Goal: Entertainment & Leisure: Consume media (video, audio)

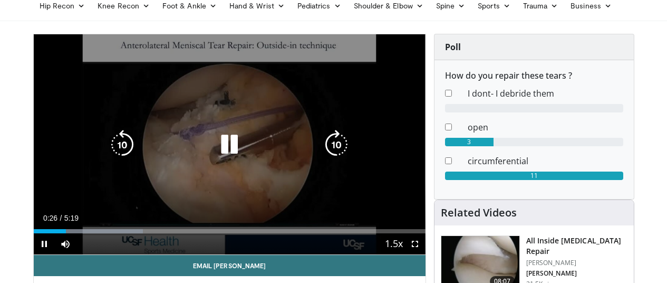
scroll to position [53, 0]
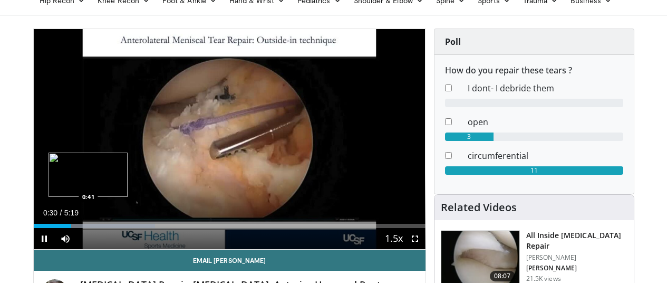
click at [62, 228] on div "Progress Bar" at bounding box center [95, 226] width 119 height 4
click at [79, 228] on div "Progress Bar" at bounding box center [107, 226] width 119 height 4
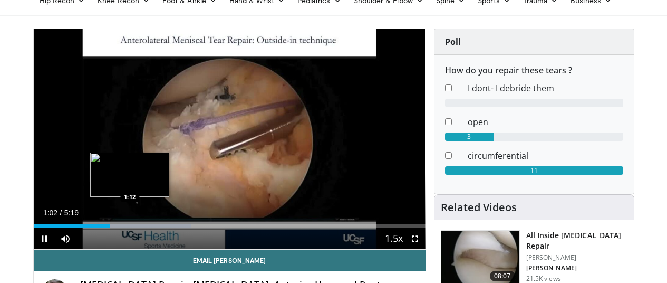
click at [103, 228] on div "Progress Bar" at bounding box center [132, 226] width 119 height 4
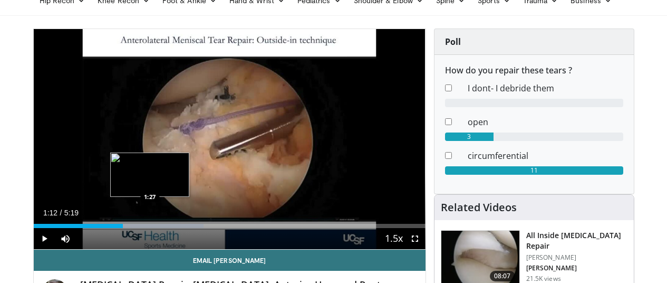
click at [124, 228] on div "Loaded : 43.44% 1:12 1:27" at bounding box center [230, 223] width 392 height 10
click at [133, 228] on div "Loaded : 46.99% 1:30 1:34" at bounding box center [230, 223] width 392 height 10
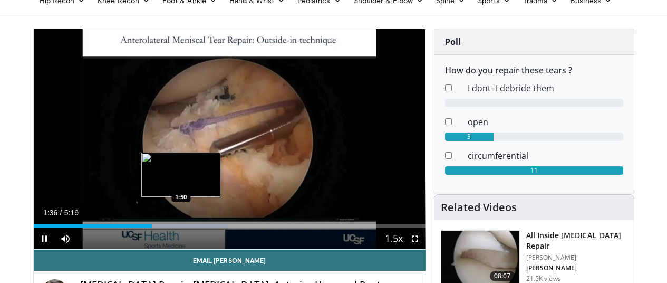
click at [154, 228] on div "Progress Bar" at bounding box center [170, 226] width 113 height 4
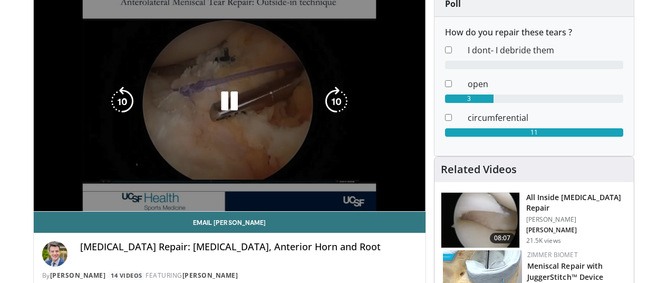
scroll to position [158, 0]
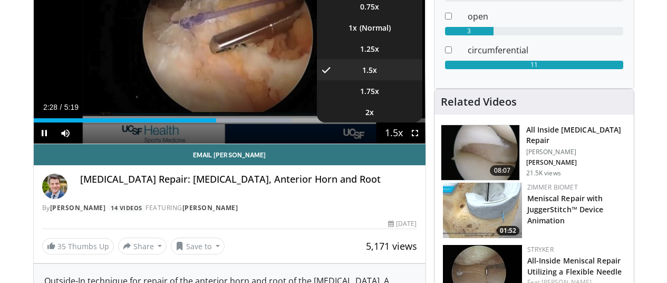
click at [395, 143] on button "Playback Rate" at bounding box center [394, 132] width 21 height 21
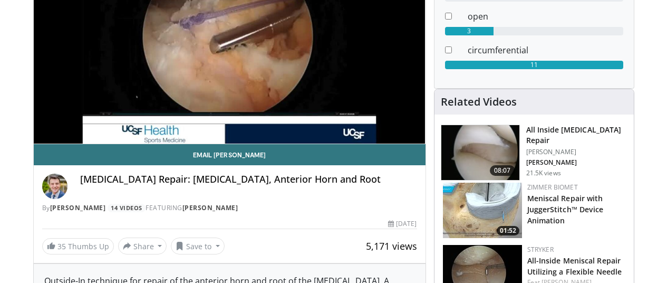
click at [395, 143] on div "10 seconds Tap to unmute" at bounding box center [230, 34] width 392 height 220
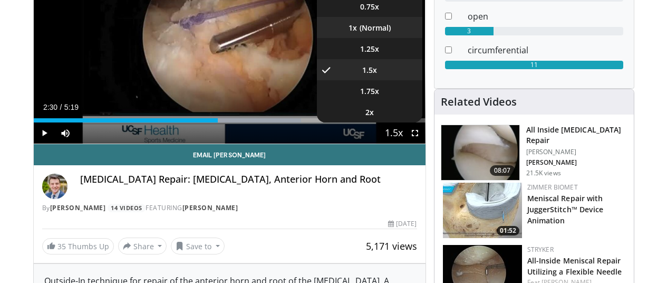
click at [386, 38] on li "1x" at bounding box center [370, 27] width 106 height 21
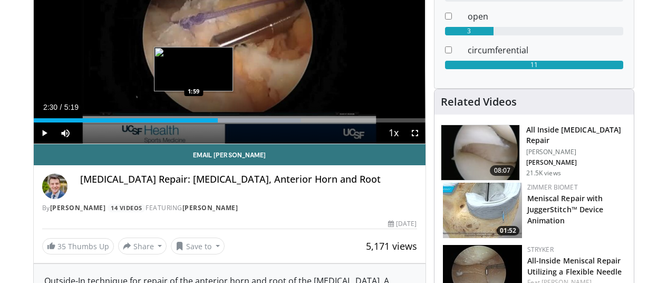
click at [161, 122] on div "2:30" at bounding box center [126, 120] width 184 height 4
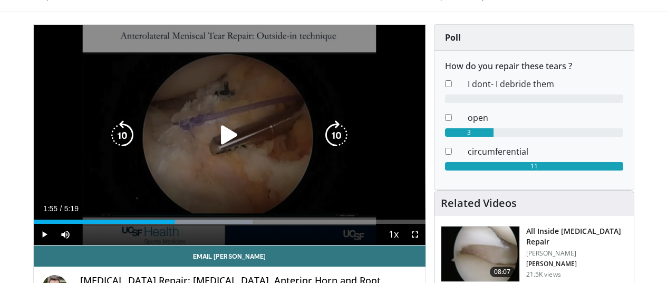
scroll to position [53, 0]
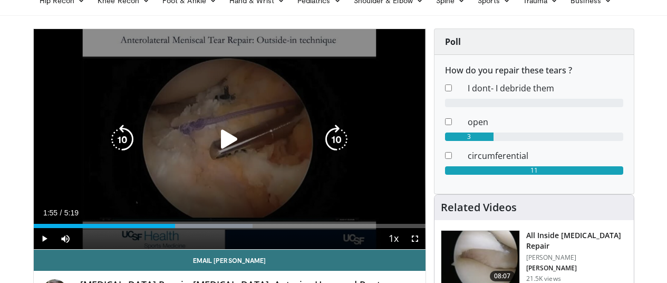
click at [220, 153] on icon "Video Player" at bounding box center [230, 140] width 30 height 30
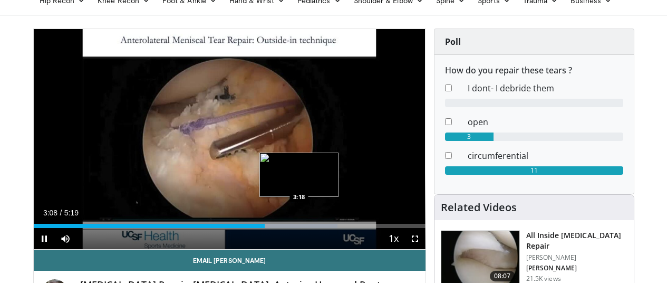
click at [273, 228] on div "Progress Bar" at bounding box center [283, 226] width 110 height 4
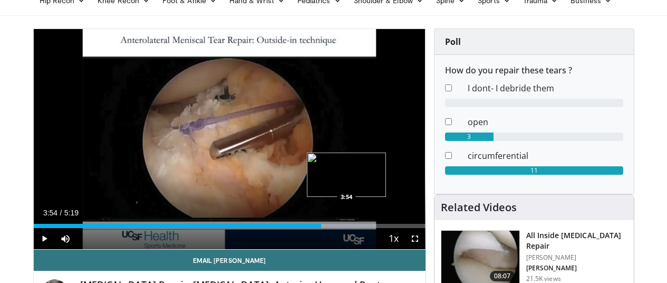
click at [321, 228] on div "Progress Bar" at bounding box center [315, 226] width 117 height 4
click at [337, 228] on div "Loaded : 93.99% 4:00 4:06" at bounding box center [230, 226] width 392 height 4
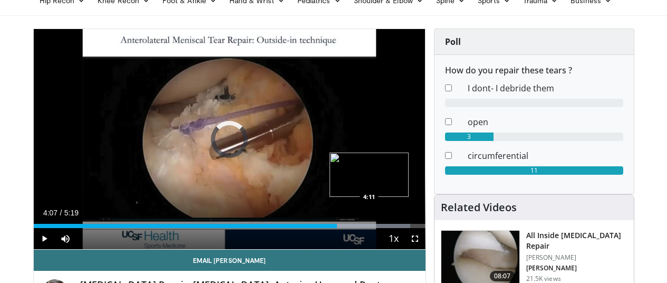
click at [344, 228] on div "Progress Bar" at bounding box center [352, 226] width 117 height 4
click at [352, 228] on div "Progress Bar" at bounding box center [358, 226] width 104 height 4
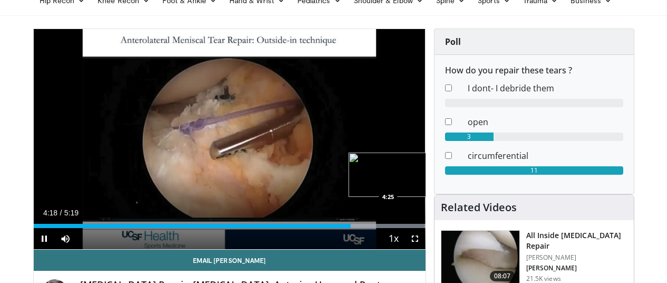
click at [362, 228] on div "Loaded : 100.00% 4:18 4:25" at bounding box center [230, 226] width 392 height 4
click at [370, 228] on div "Loaded : 100.00% 4:26 4:31" at bounding box center [230, 226] width 392 height 4
click at [379, 228] on div "Loaded : 100.00% 4:38 4:38" at bounding box center [230, 226] width 392 height 4
click at [393, 228] on div "Loaded : 100.00% 4:38 4:48" at bounding box center [230, 223] width 392 height 10
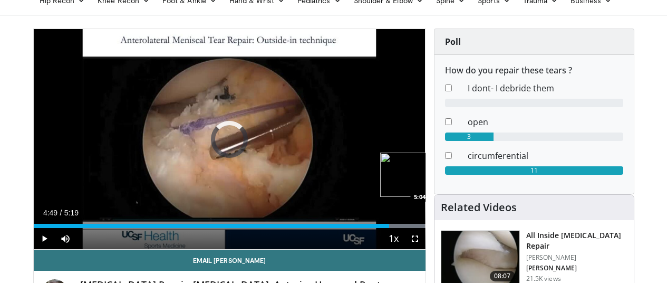
click at [414, 228] on div "Progress Bar" at bounding box center [369, 226] width 112 height 4
